Goal: Task Accomplishment & Management: Use online tool/utility

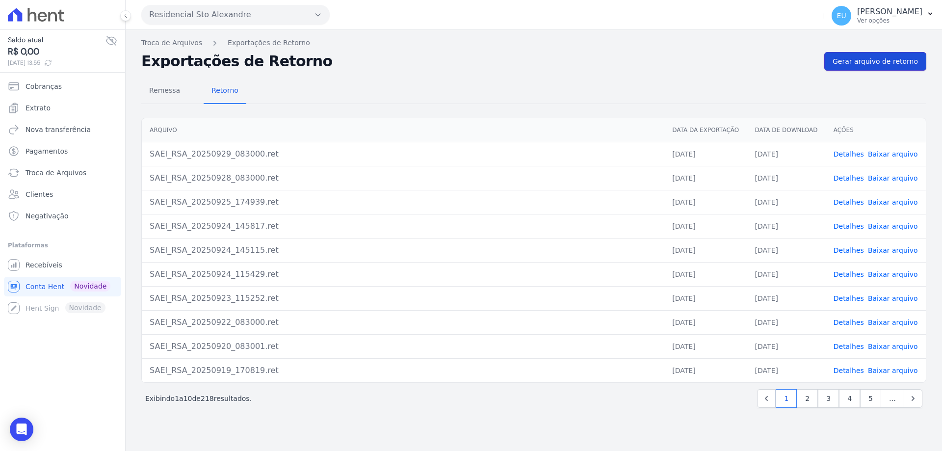
click at [868, 56] on span "Gerar arquivo de retorno" at bounding box center [874, 61] width 85 height 10
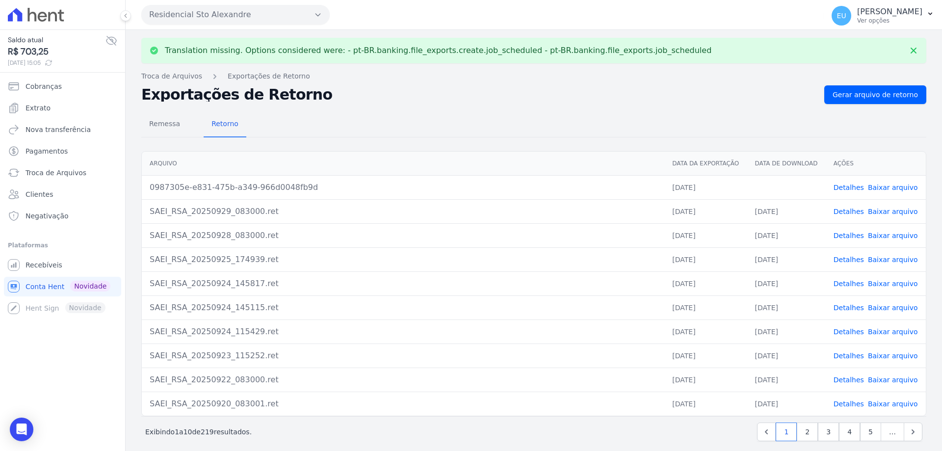
click at [844, 186] on link "Detalhes" at bounding box center [848, 187] width 30 height 8
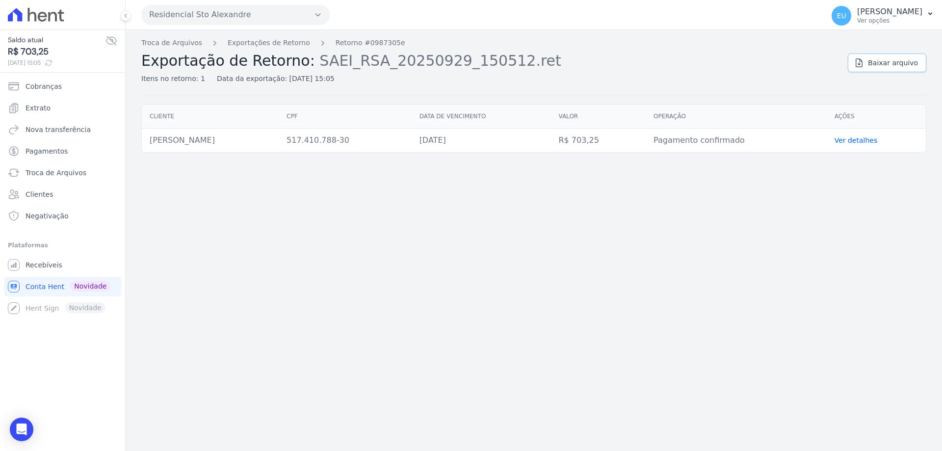
click at [885, 64] on span "Baixar arquivo" at bounding box center [893, 63] width 50 height 10
click at [223, 197] on div "Troca de Arquivos Exportações de Retorno Retorno #0987305e Exportação de Retorn…" at bounding box center [534, 240] width 816 height 421
click at [65, 128] on span "Nova transferência" at bounding box center [58, 130] width 65 height 10
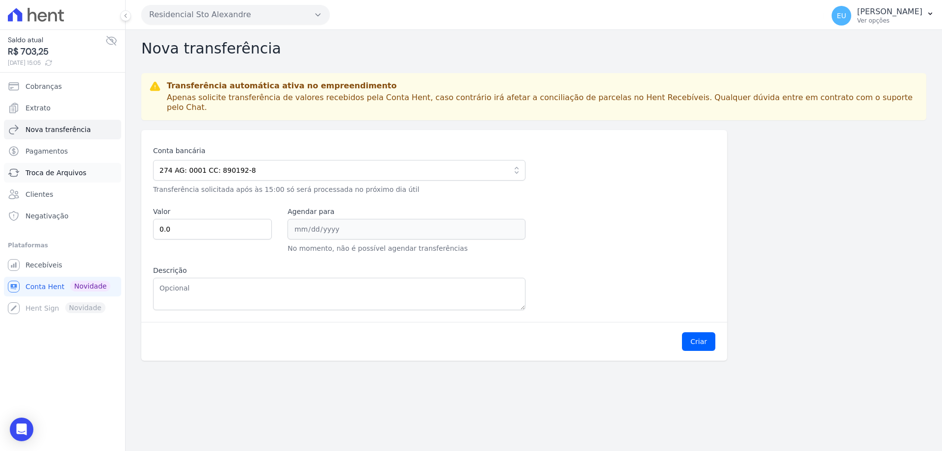
click at [55, 172] on span "Troca de Arquivos" at bounding box center [56, 173] width 61 height 10
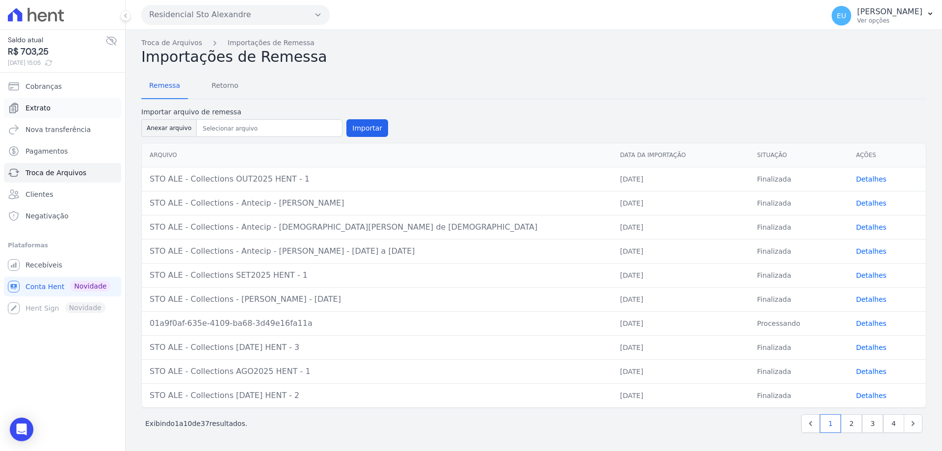
click at [36, 107] on span "Extrato" at bounding box center [38, 108] width 25 height 10
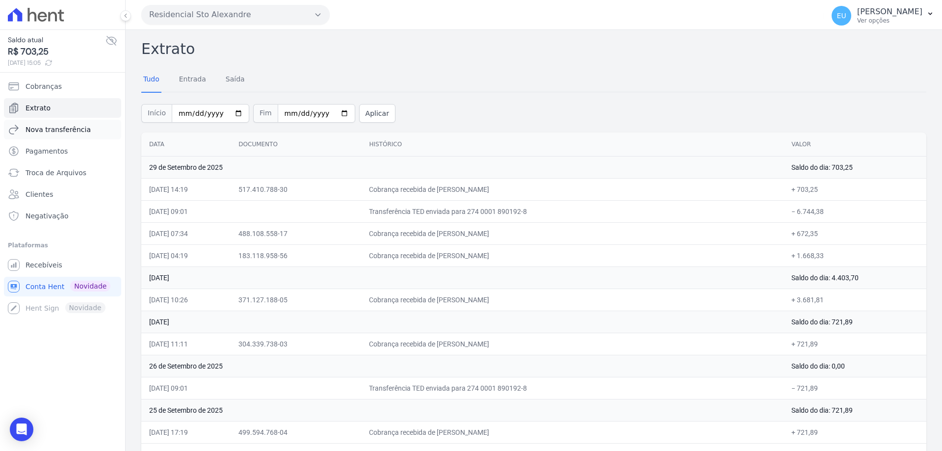
click at [53, 127] on span "Nova transferência" at bounding box center [58, 130] width 65 height 10
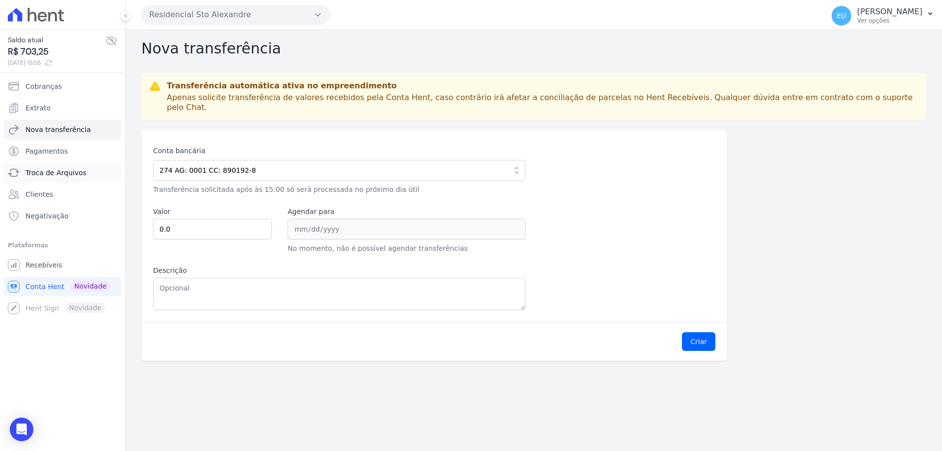
click at [51, 171] on span "Troca de Arquivos" at bounding box center [56, 173] width 61 height 10
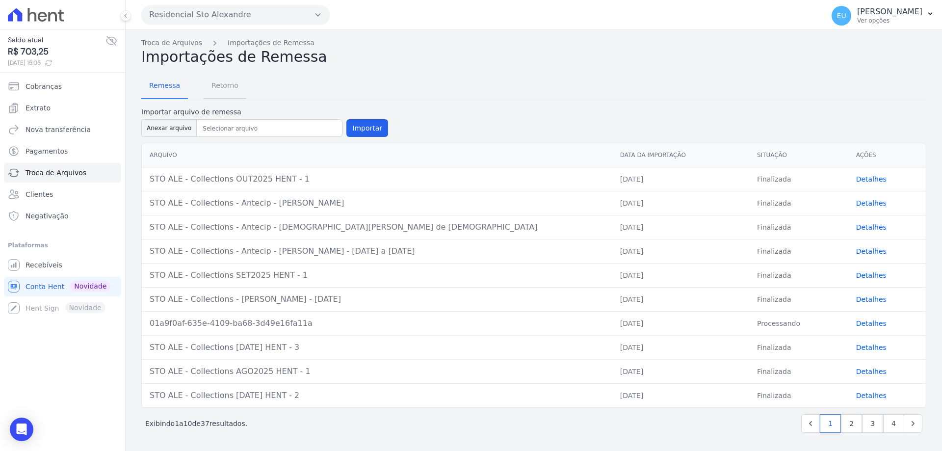
click at [217, 86] on span "Retorno" at bounding box center [224, 86] width 39 height 20
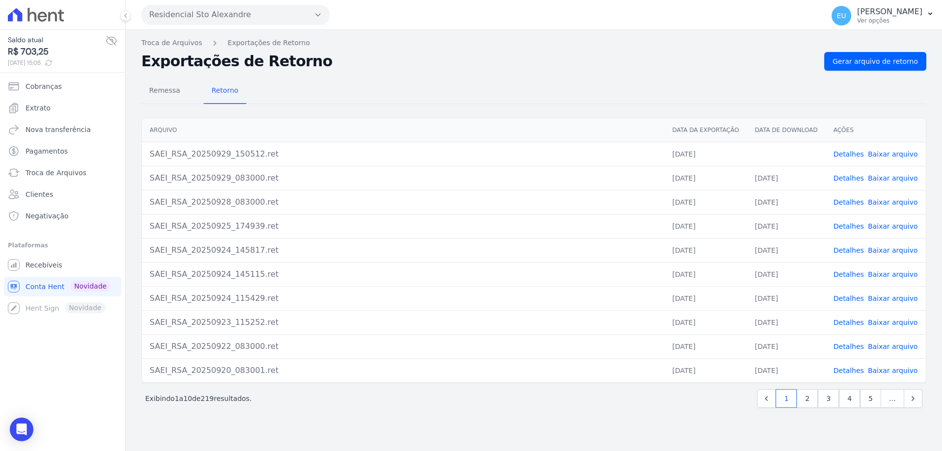
click at [883, 153] on link "Baixar arquivo" at bounding box center [893, 154] width 50 height 8
click at [163, 88] on span "Remessa" at bounding box center [164, 90] width 43 height 20
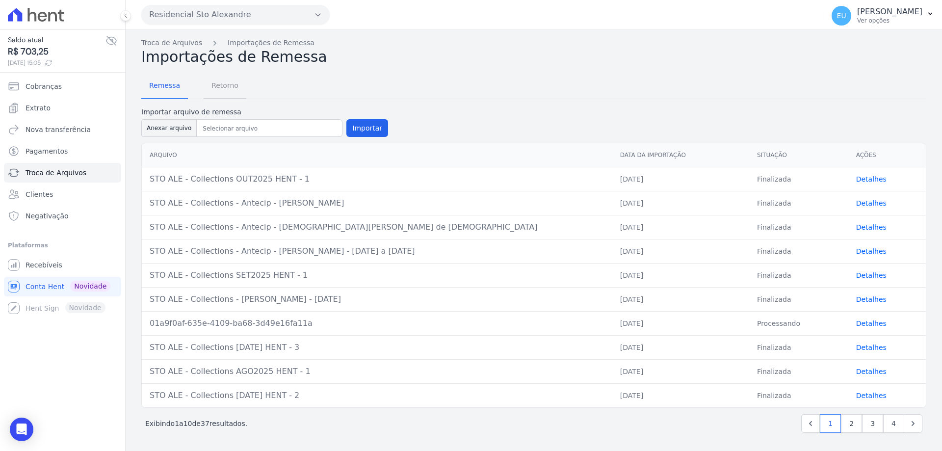
click at [220, 86] on span "Retorno" at bounding box center [224, 86] width 39 height 20
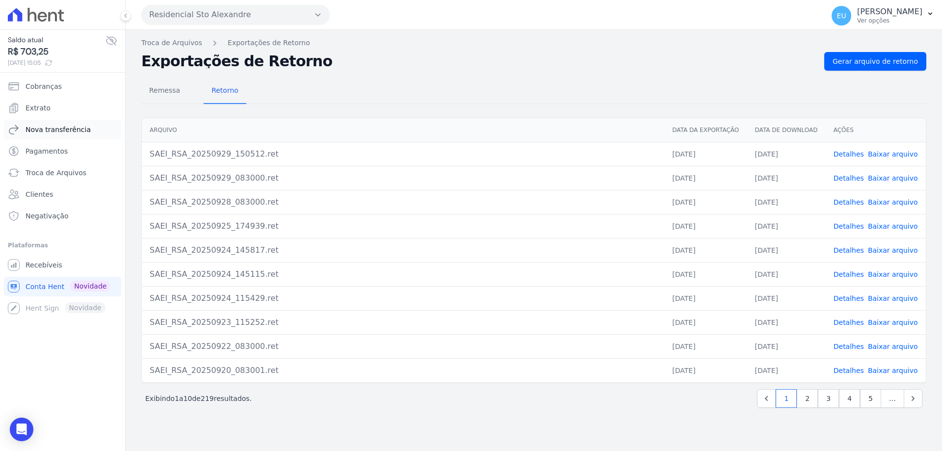
click at [77, 128] on span "Nova transferência" at bounding box center [58, 130] width 65 height 10
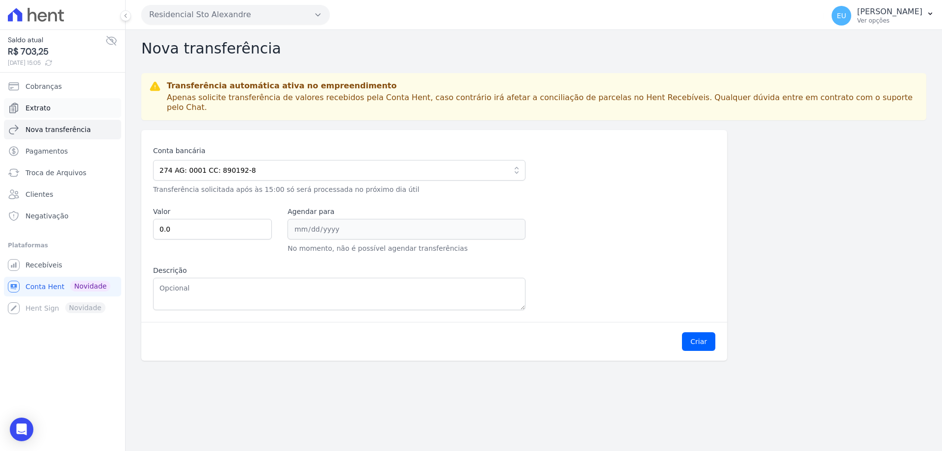
click at [34, 106] on span "Extrato" at bounding box center [38, 108] width 25 height 10
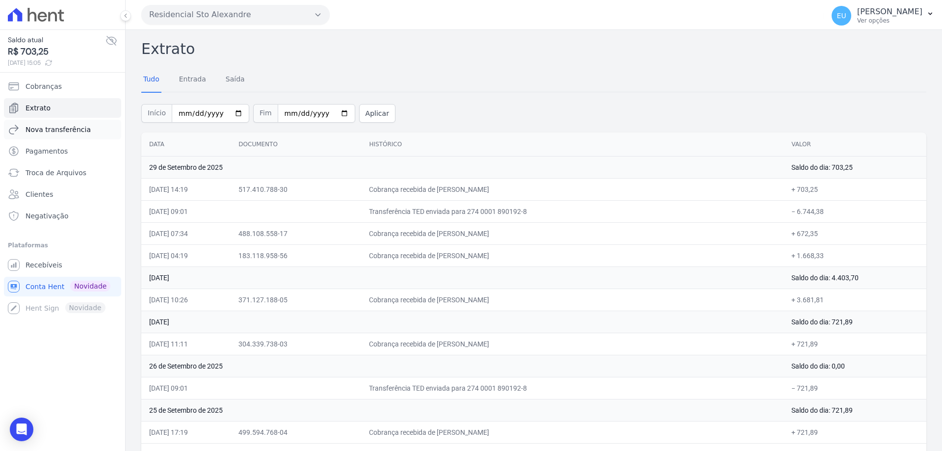
click at [42, 128] on span "Nova transferência" at bounding box center [58, 130] width 65 height 10
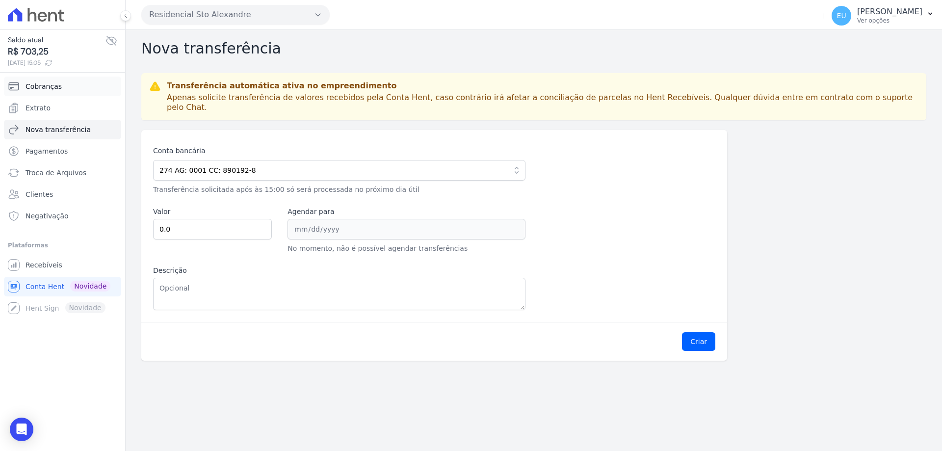
click at [57, 85] on span "Cobranças" at bounding box center [44, 86] width 36 height 10
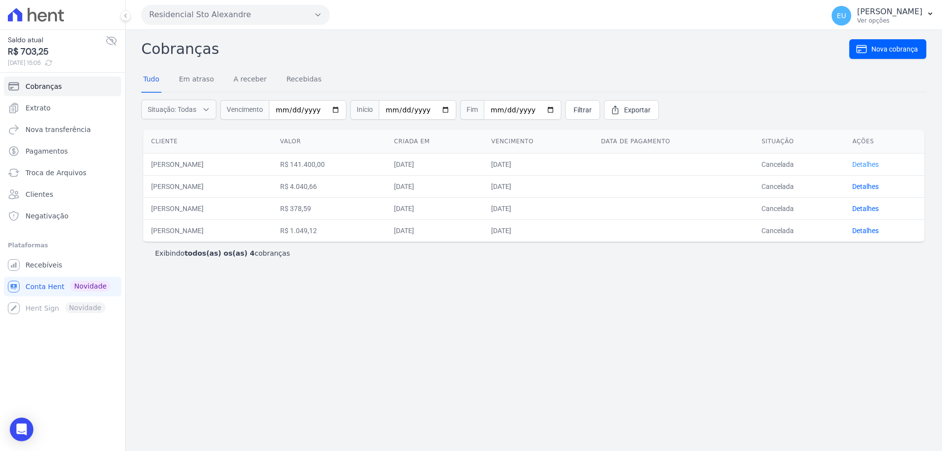
click at [874, 162] on link "Detalhes" at bounding box center [865, 164] width 26 height 8
click at [51, 170] on span "Troca de Arquivos" at bounding box center [56, 173] width 61 height 10
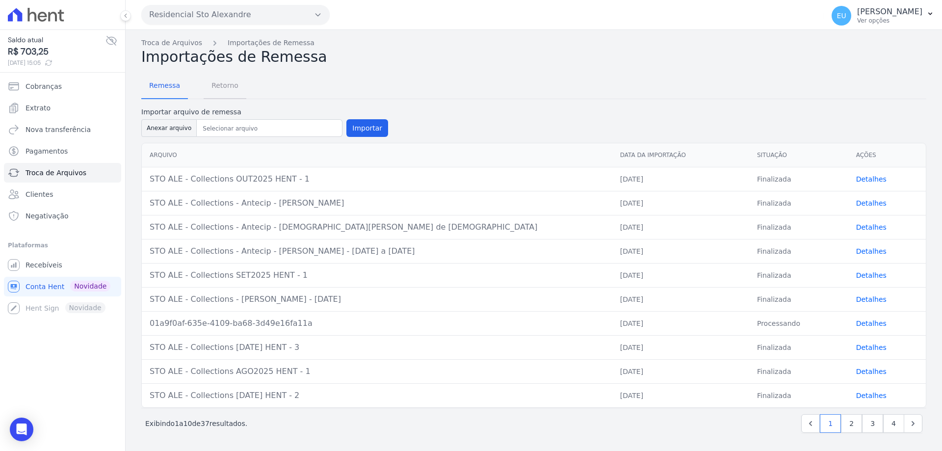
click at [212, 85] on span "Retorno" at bounding box center [224, 86] width 39 height 20
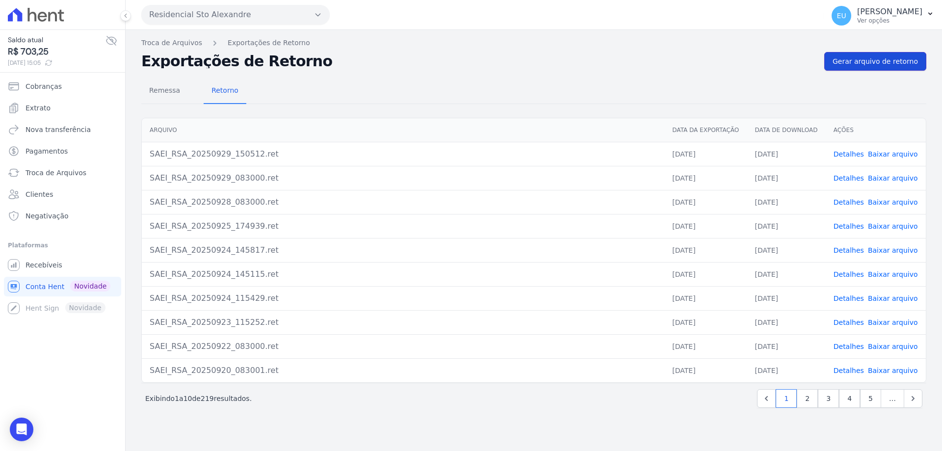
click at [873, 59] on span "Gerar arquivo de retorno" at bounding box center [874, 61] width 85 height 10
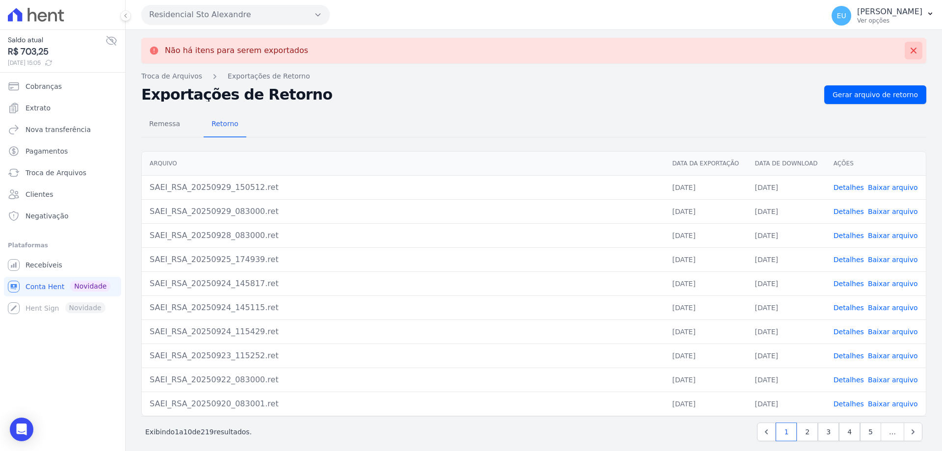
click at [908, 47] on icon at bounding box center [913, 51] width 10 height 10
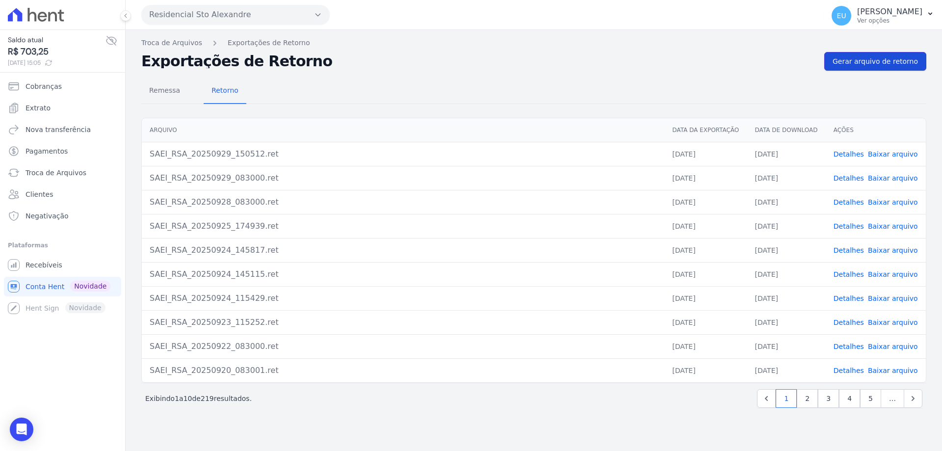
click at [852, 57] on span "Gerar arquivo de retorno" at bounding box center [874, 61] width 85 height 10
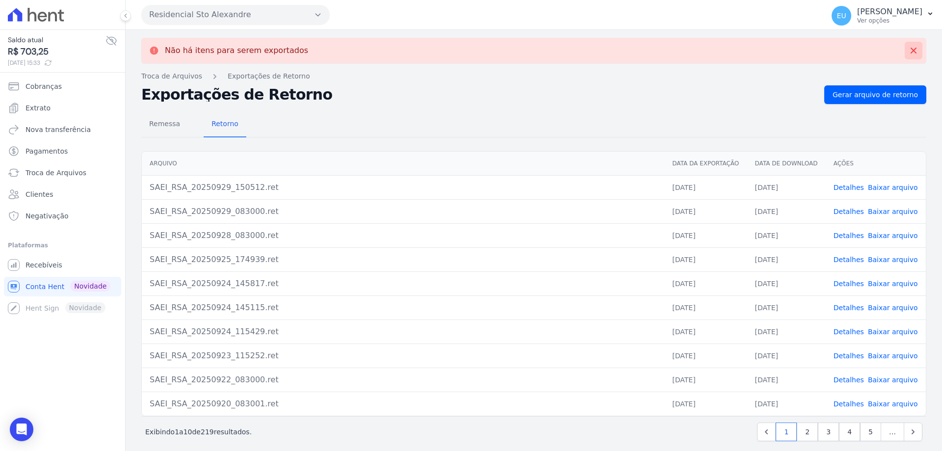
click at [908, 49] on icon at bounding box center [913, 51] width 10 height 10
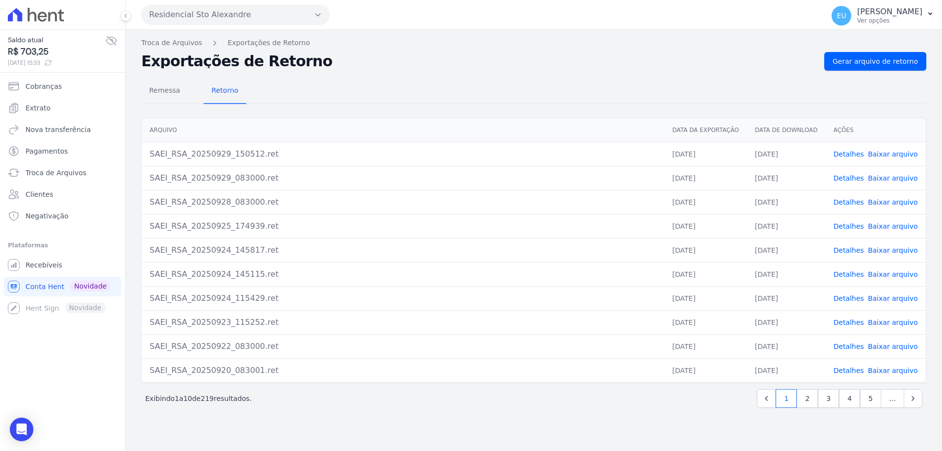
click at [845, 154] on link "Detalhes" at bounding box center [848, 154] width 30 height 8
